Goal: Task Accomplishment & Management: Manage account settings

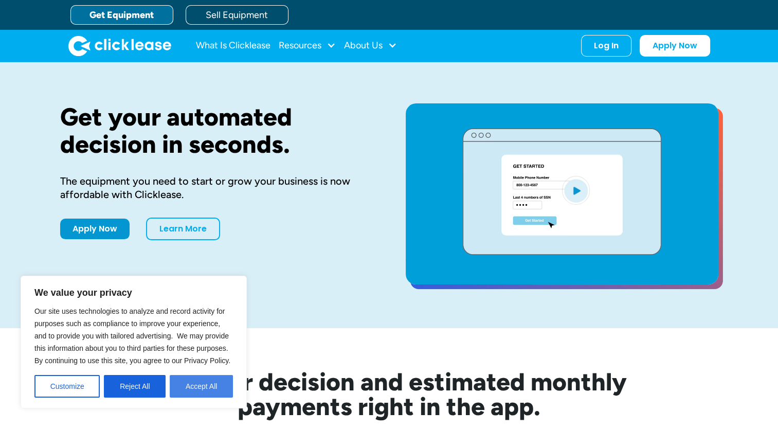
click at [197, 386] on button "Accept All" at bounding box center [201, 386] width 63 height 23
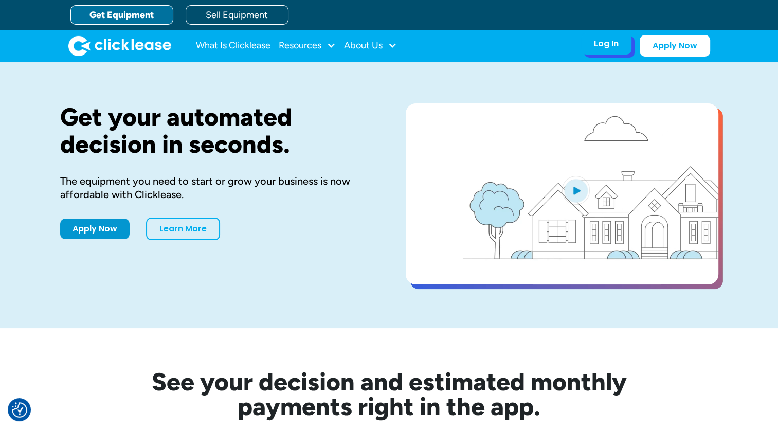
click at [612, 45] on div "Log In" at bounding box center [606, 44] width 25 height 10
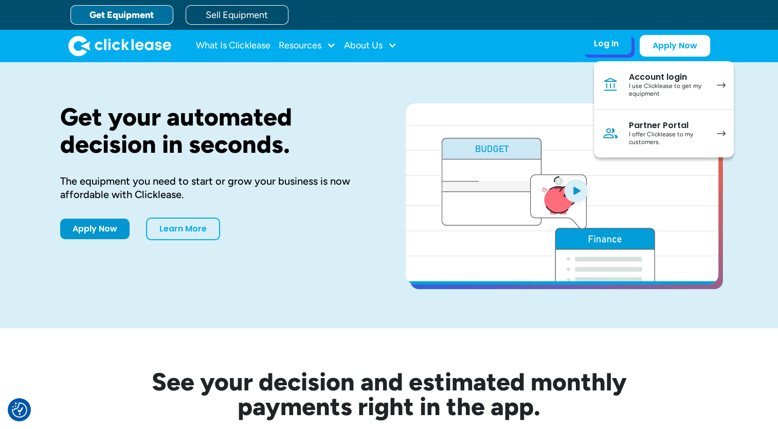
click at [608, 40] on div "Log In" at bounding box center [606, 44] width 25 height 10
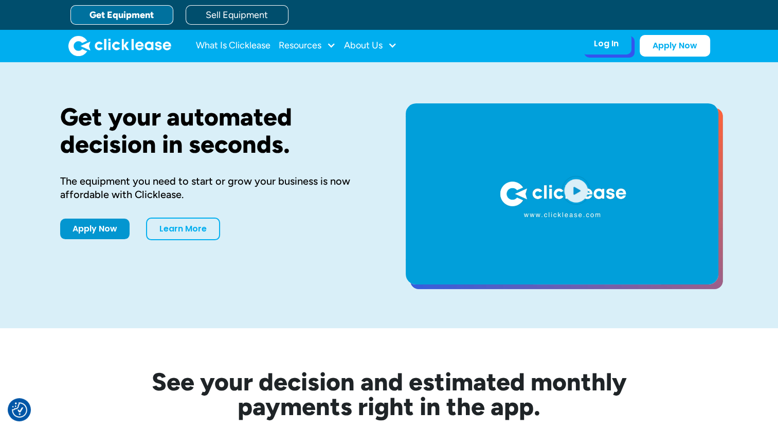
click at [608, 40] on div "Log In" at bounding box center [606, 44] width 25 height 10
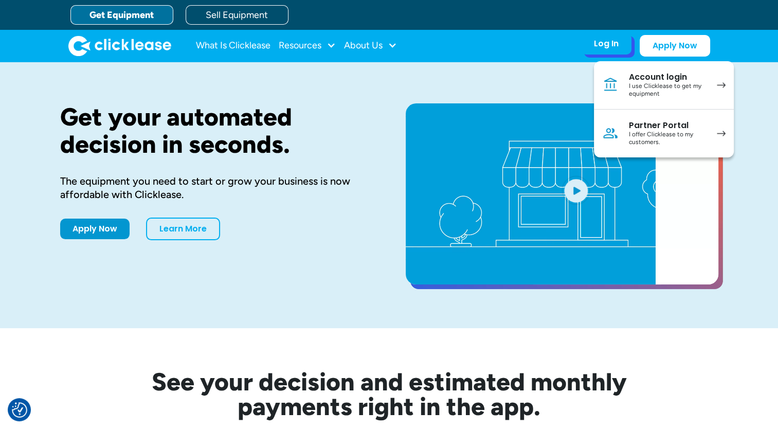
click at [641, 83] on div "I use Clicklease to get my equipment" at bounding box center [668, 90] width 78 height 16
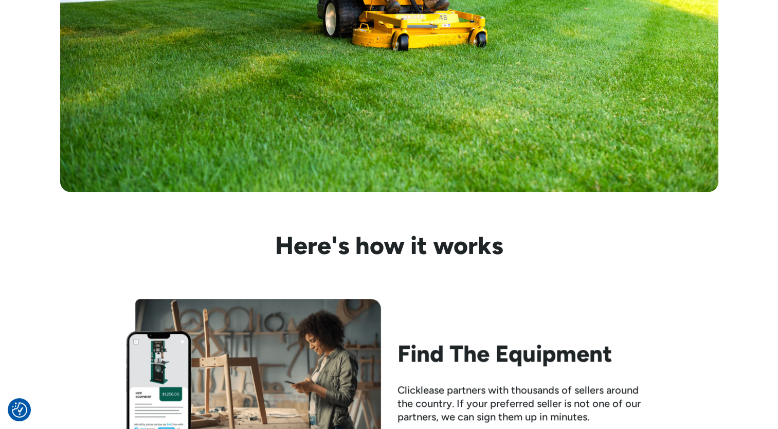
scroll to position [1125, 0]
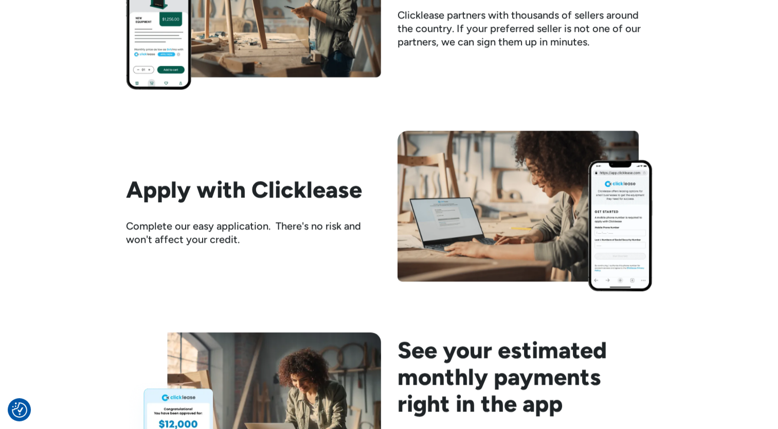
click at [776, 170] on div "Here's how it works Find The Equipment Clicklease partners with thousands of se…" at bounding box center [389, 368] width 778 height 1021
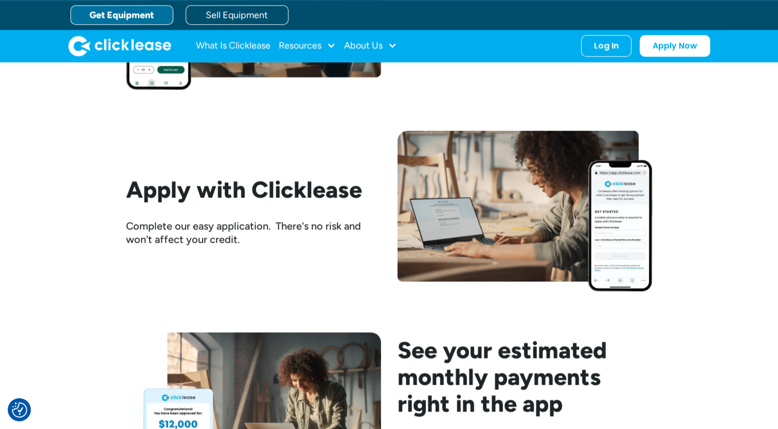
scroll to position [122, 0]
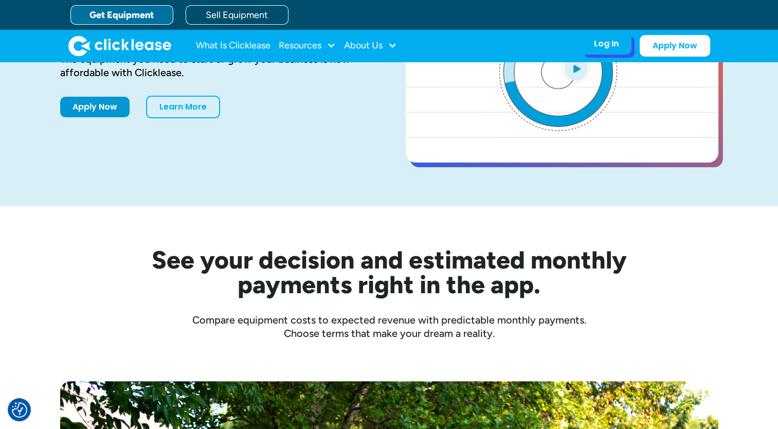
click at [599, 45] on div "Log In" at bounding box center [606, 44] width 25 height 10
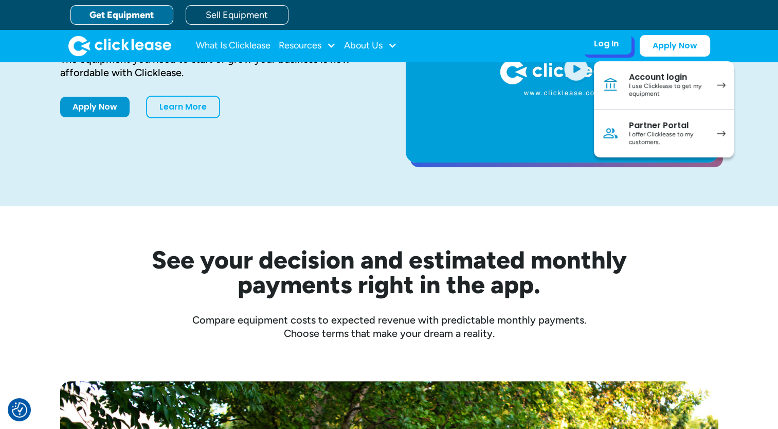
click at [650, 77] on div "Account login" at bounding box center [668, 77] width 78 height 10
